Goal: Navigation & Orientation: Find specific page/section

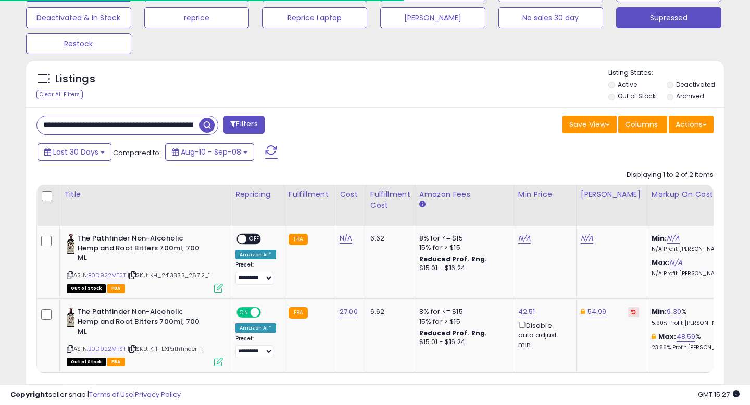
scroll to position [214, 404]
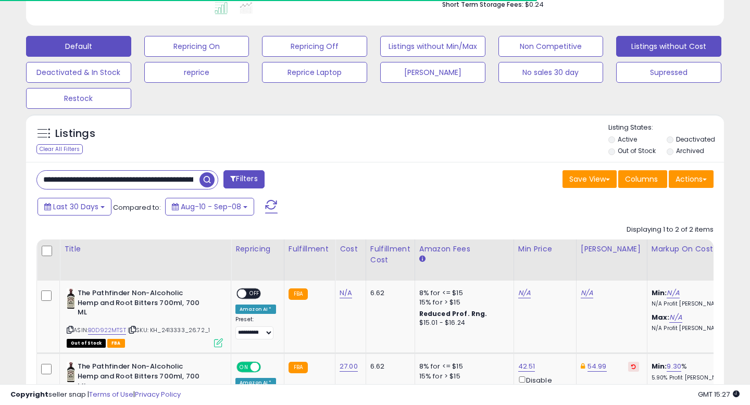
click at [652, 41] on button "Listings without Cost" at bounding box center [668, 46] width 105 height 21
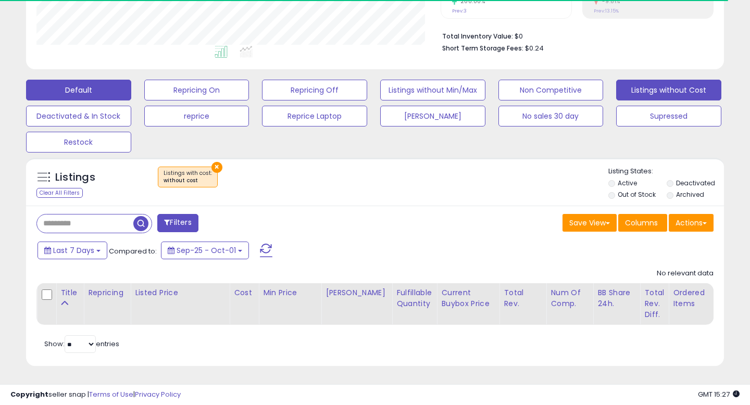
click at [114, 81] on button "Default" at bounding box center [78, 90] width 105 height 21
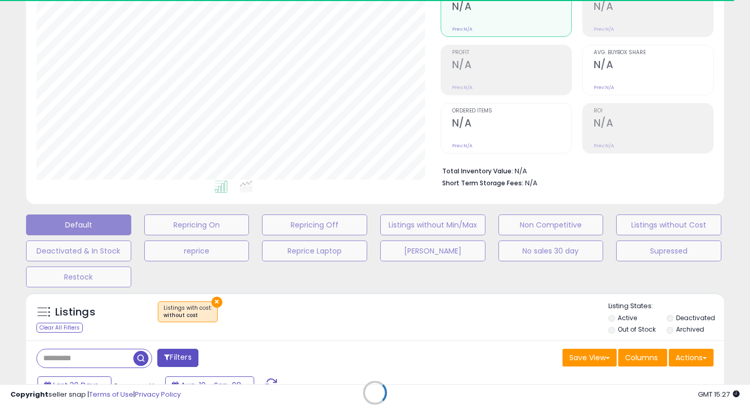
scroll to position [248, 0]
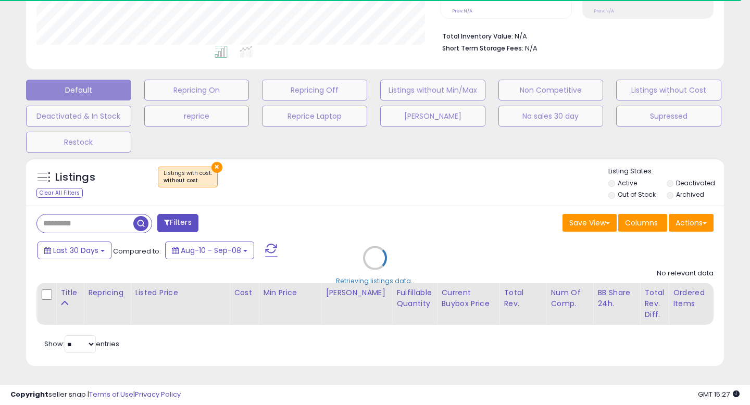
select select "**"
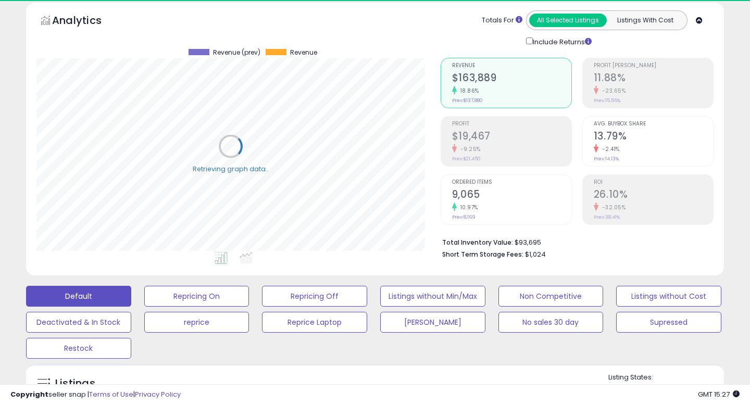
scroll to position [0, 0]
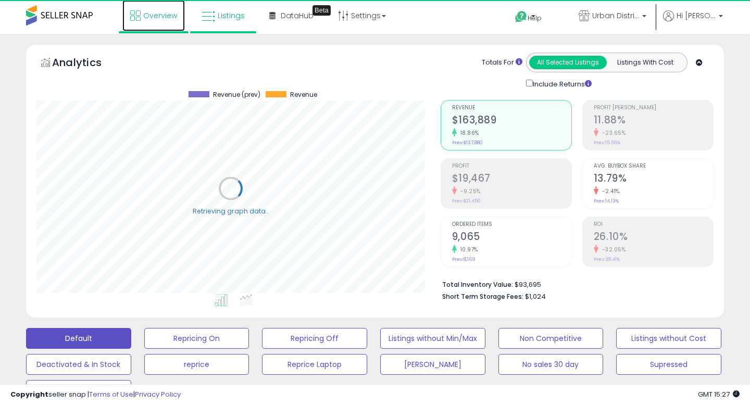
click at [161, 22] on link "Overview" at bounding box center [153, 15] width 62 height 31
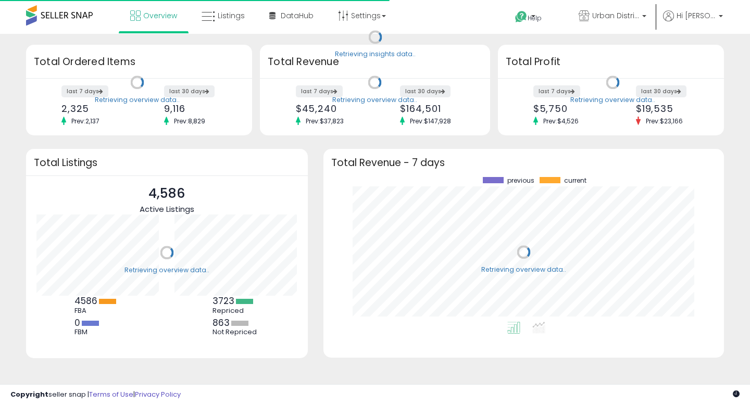
scroll to position [145, 380]
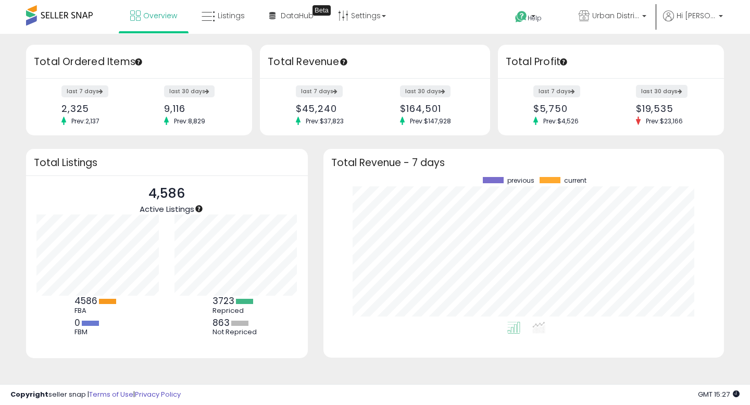
click at [648, 89] on label "last 30 days" at bounding box center [662, 91] width 52 height 13
click at [660, 93] on label "last 30 days" at bounding box center [662, 91] width 52 height 13
